Goal: Task Accomplishment & Management: Use online tool/utility

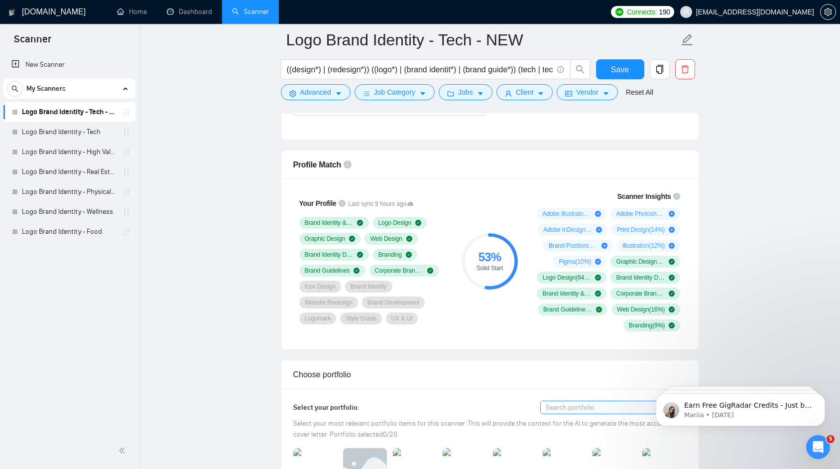
scroll to position [630, 0]
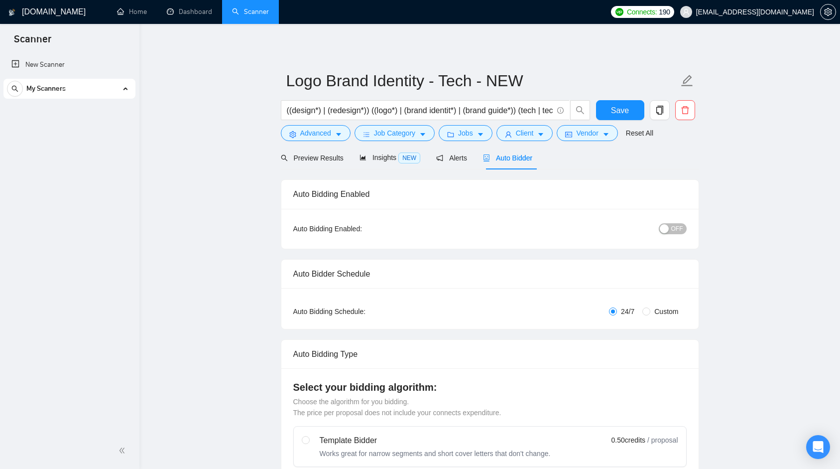
checkbox input "true"
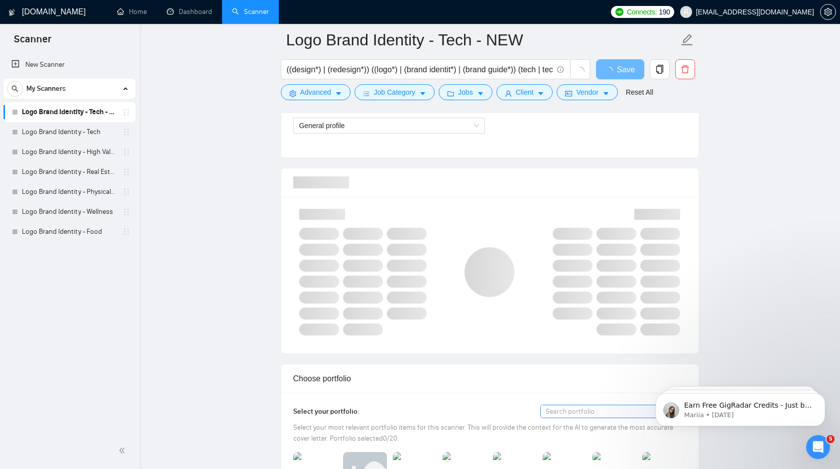
scroll to position [594, 0]
